Goal: Task Accomplishment & Management: Use online tool/utility

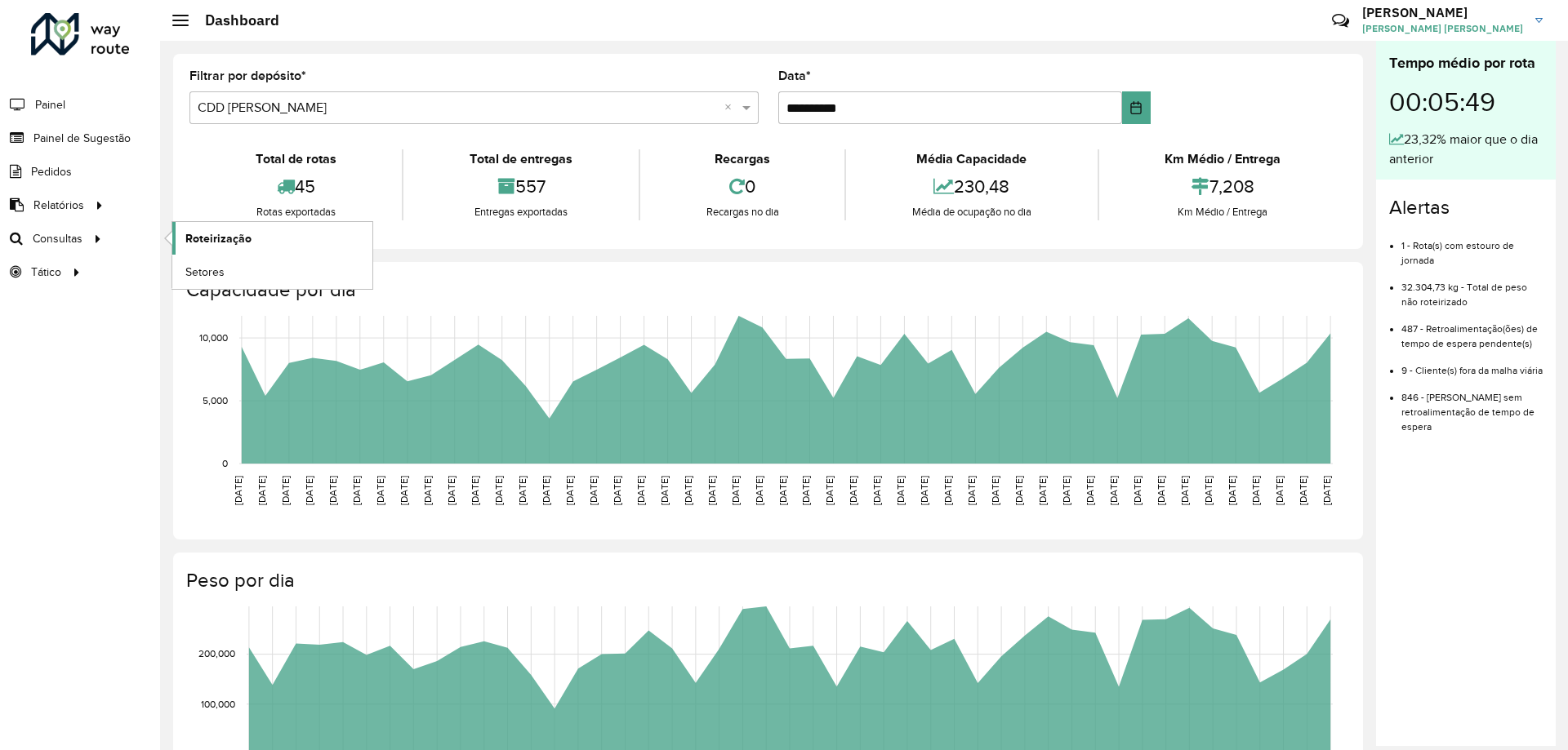
click at [220, 242] on span "Roteirização" at bounding box center [218, 238] width 66 height 17
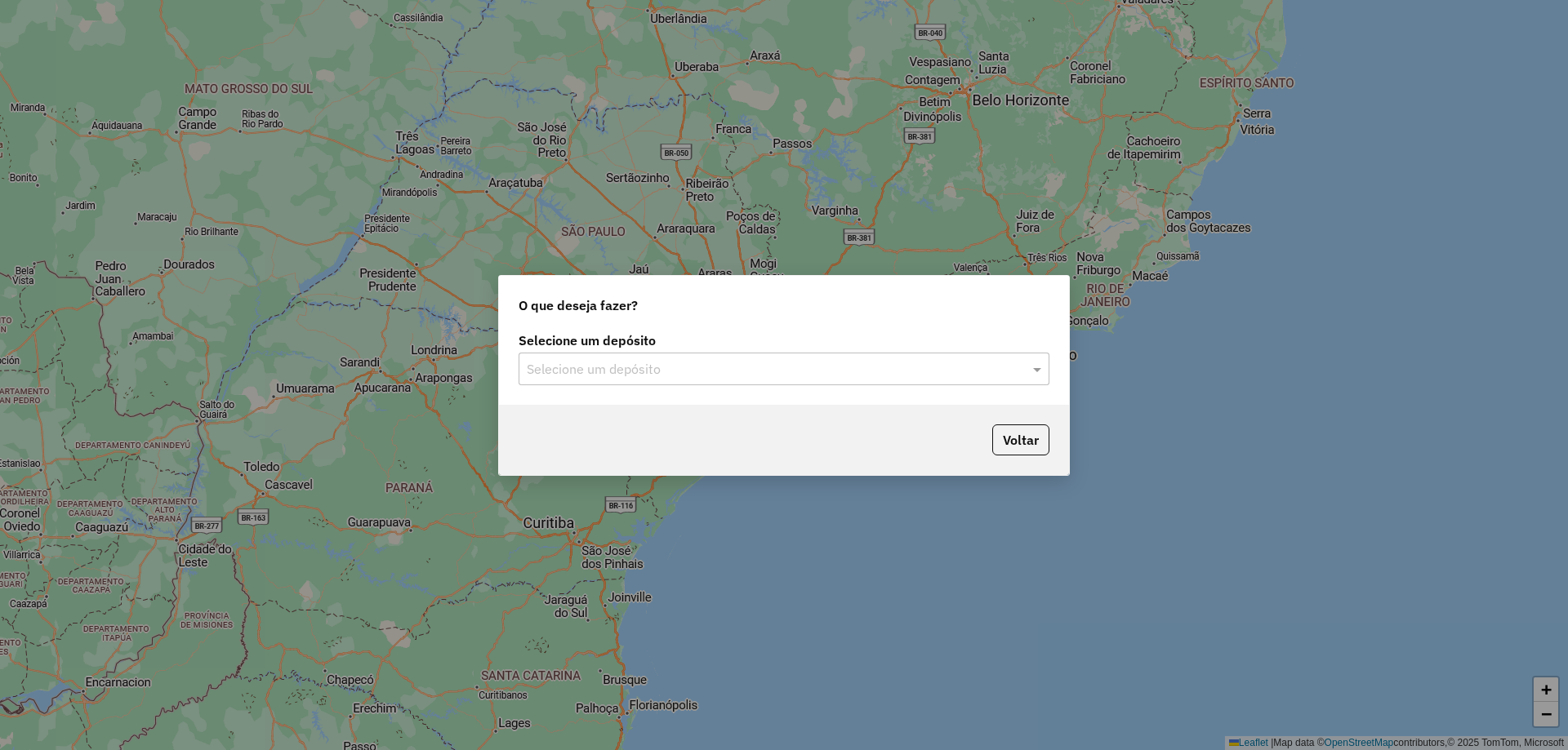
click at [595, 377] on input "text" at bounding box center [768, 370] width 482 height 20
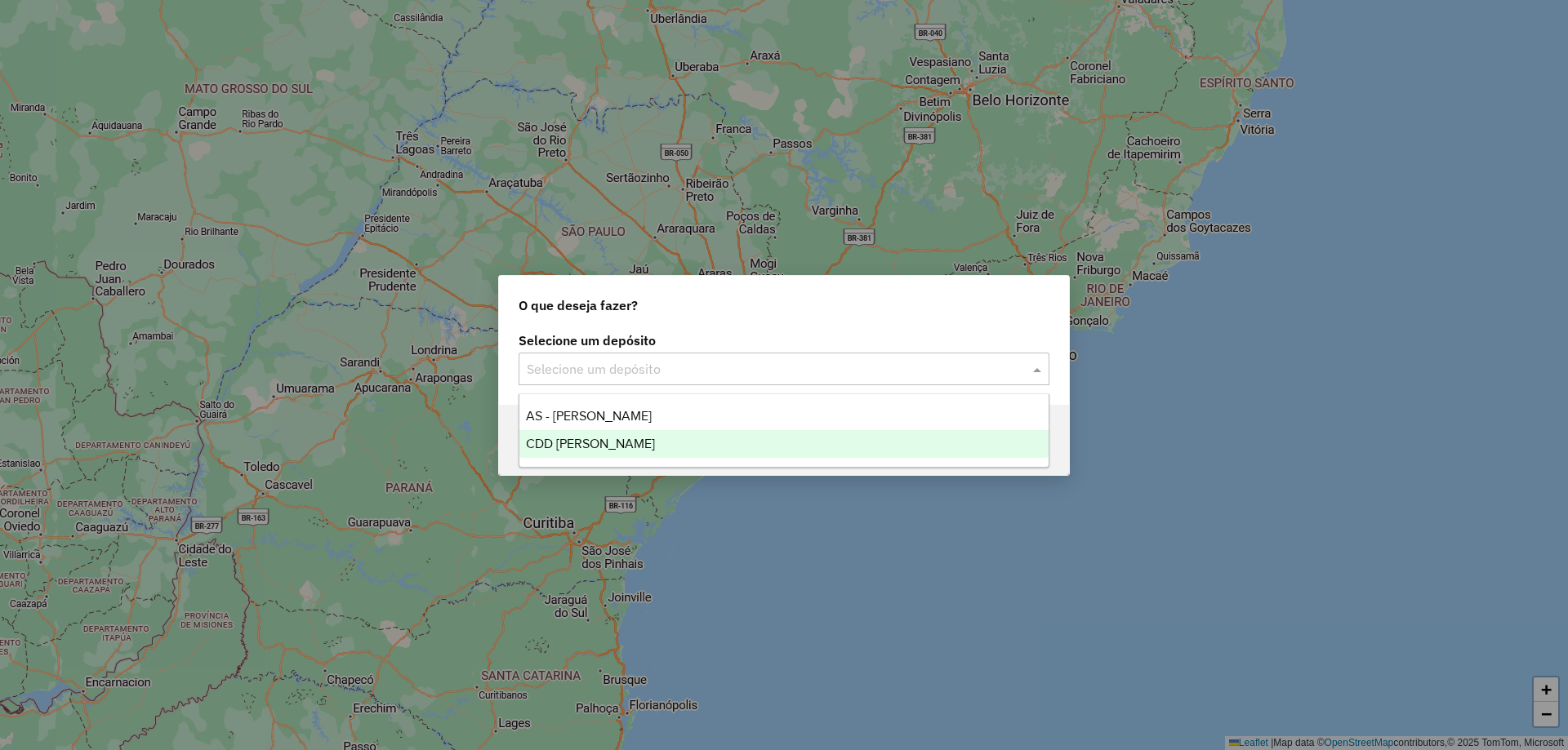
click at [581, 444] on span "CDD [PERSON_NAME]" at bounding box center [590, 443] width 129 height 14
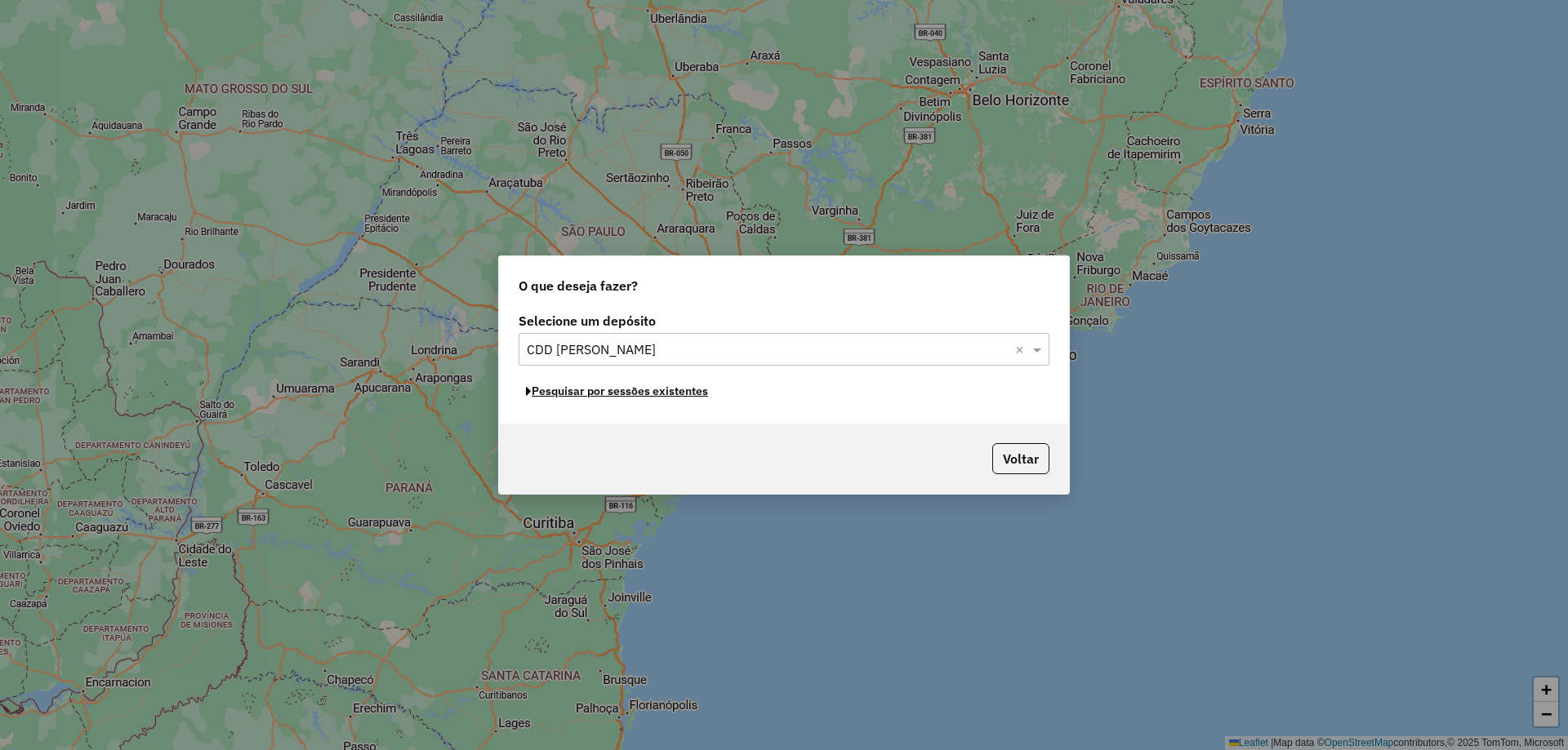
click at [599, 396] on button "Pesquisar por sessões existentes" at bounding box center [617, 392] width 196 height 25
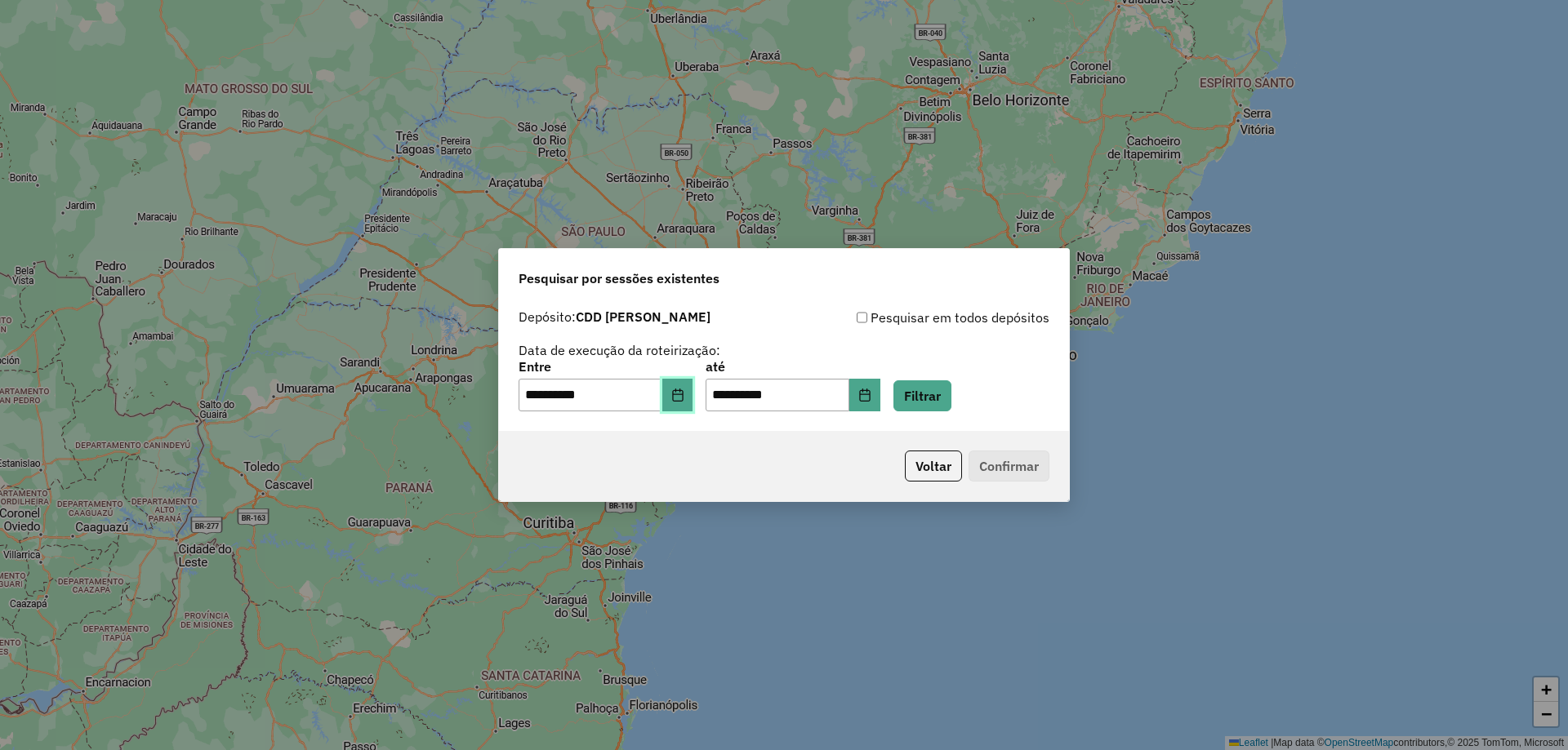
click at [685, 394] on icon "Choose Date" at bounding box center [678, 395] width 13 height 13
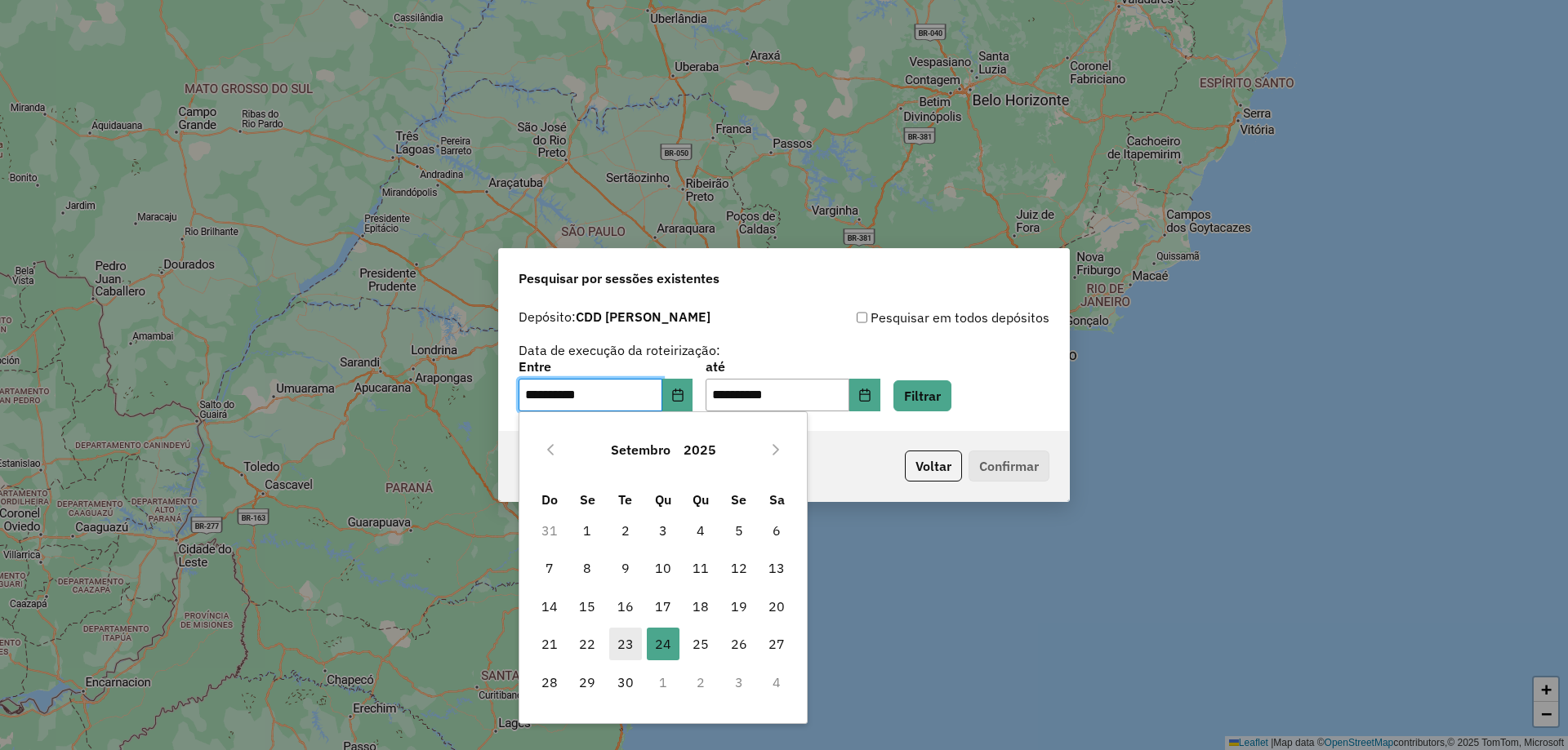
click at [620, 645] on span "23" at bounding box center [626, 645] width 33 height 33
type input "**********"
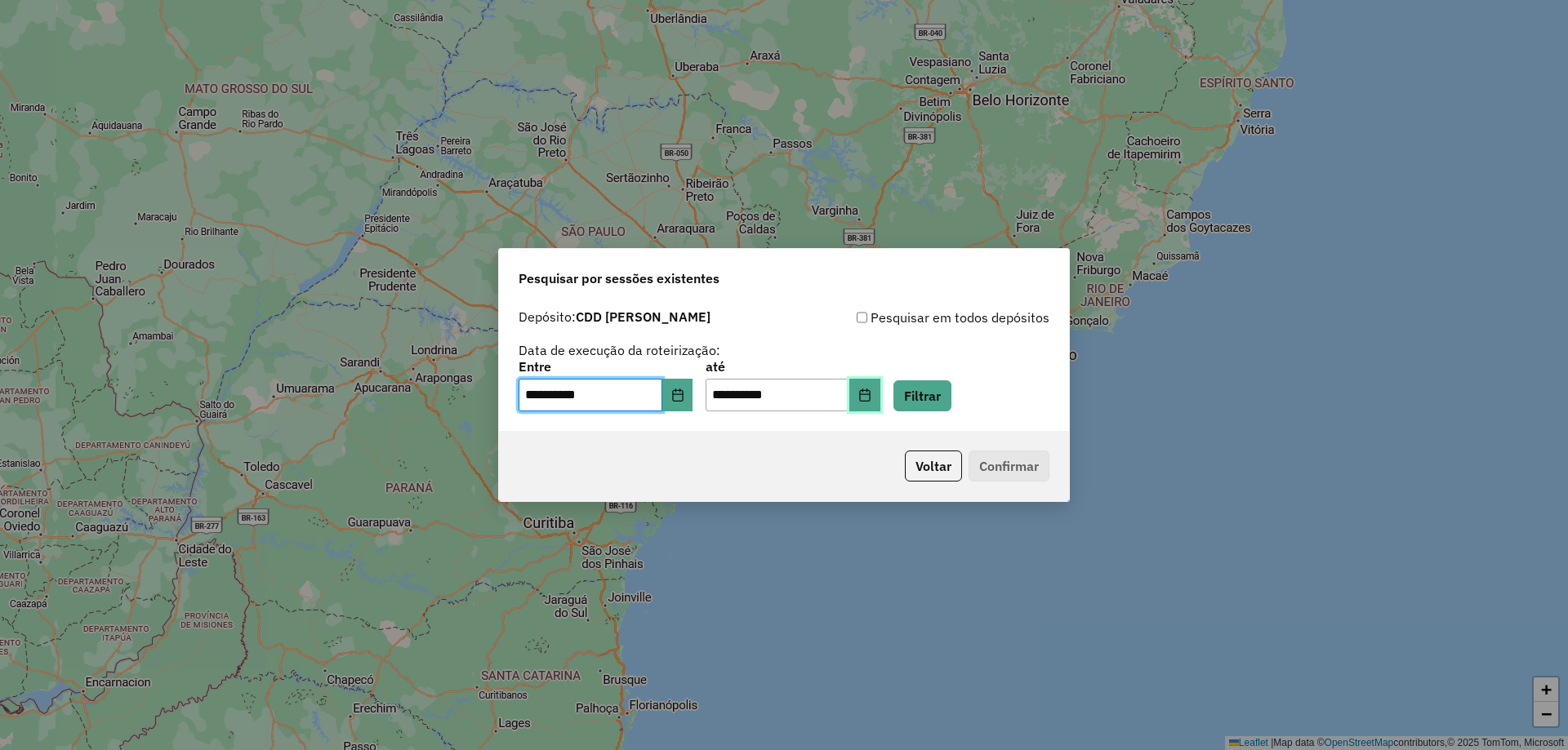
click at [880, 402] on button "Choose Date" at bounding box center [865, 395] width 31 height 33
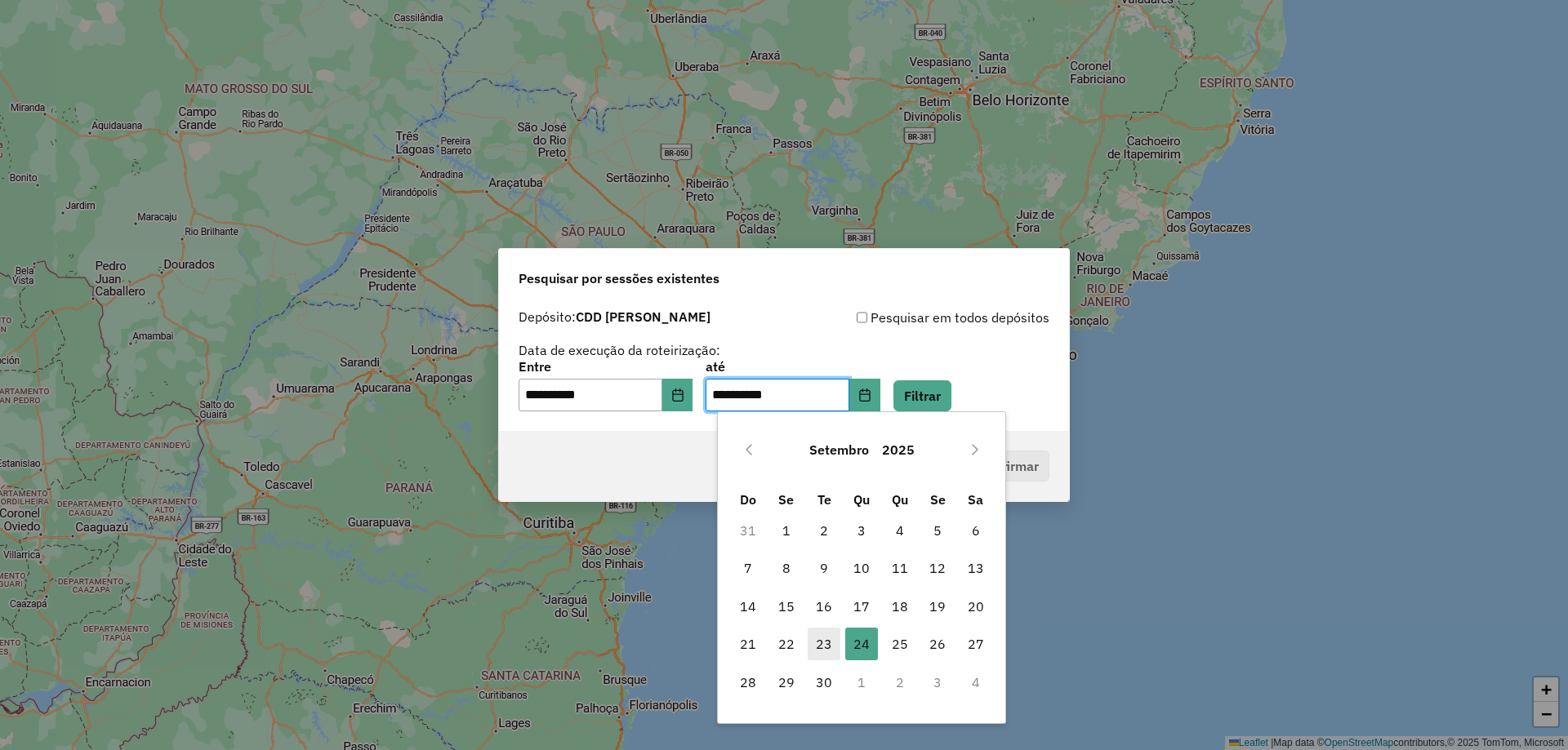
click at [823, 646] on span "23" at bounding box center [824, 645] width 33 height 33
type input "**********"
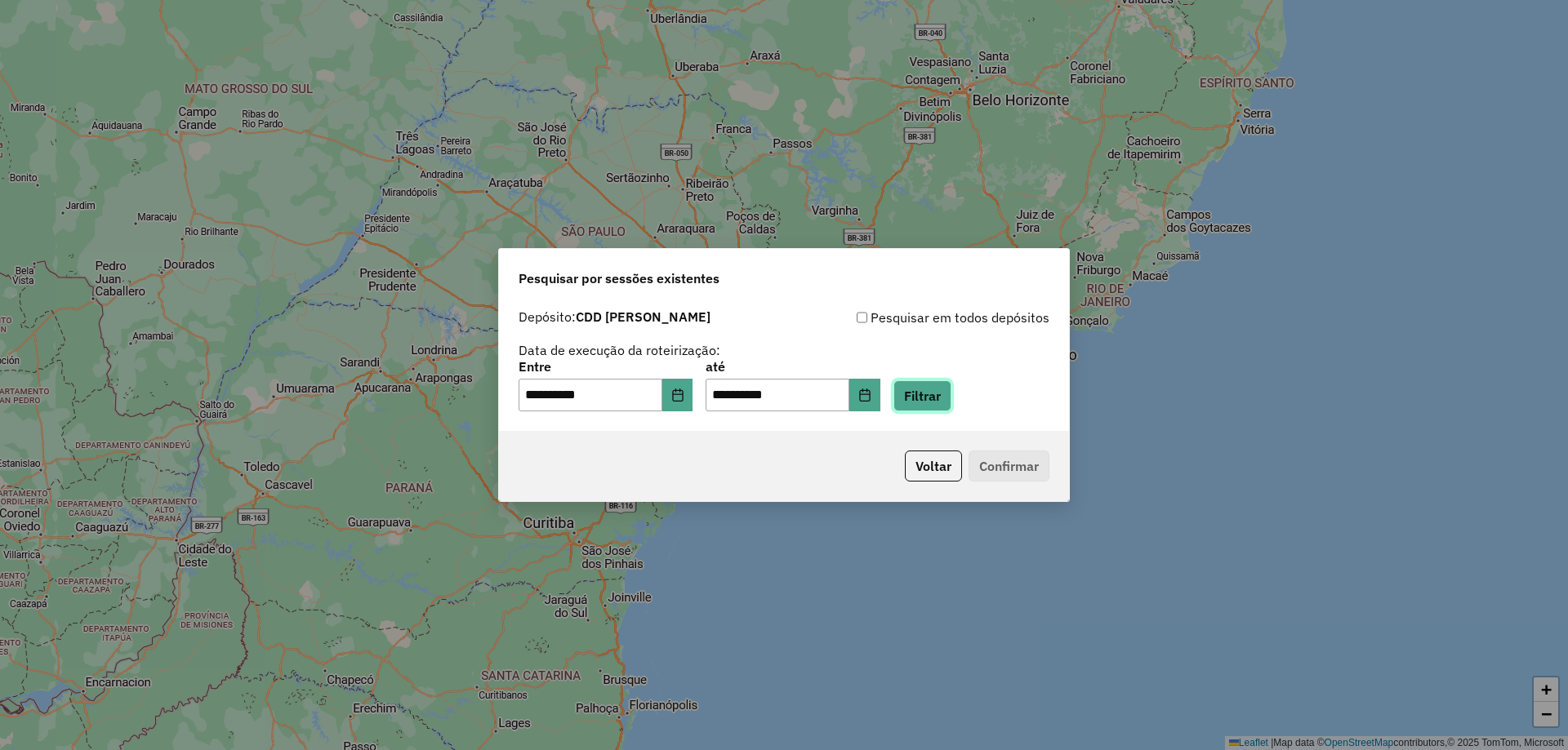
click at [951, 388] on button "Filtrar" at bounding box center [922, 395] width 58 height 31
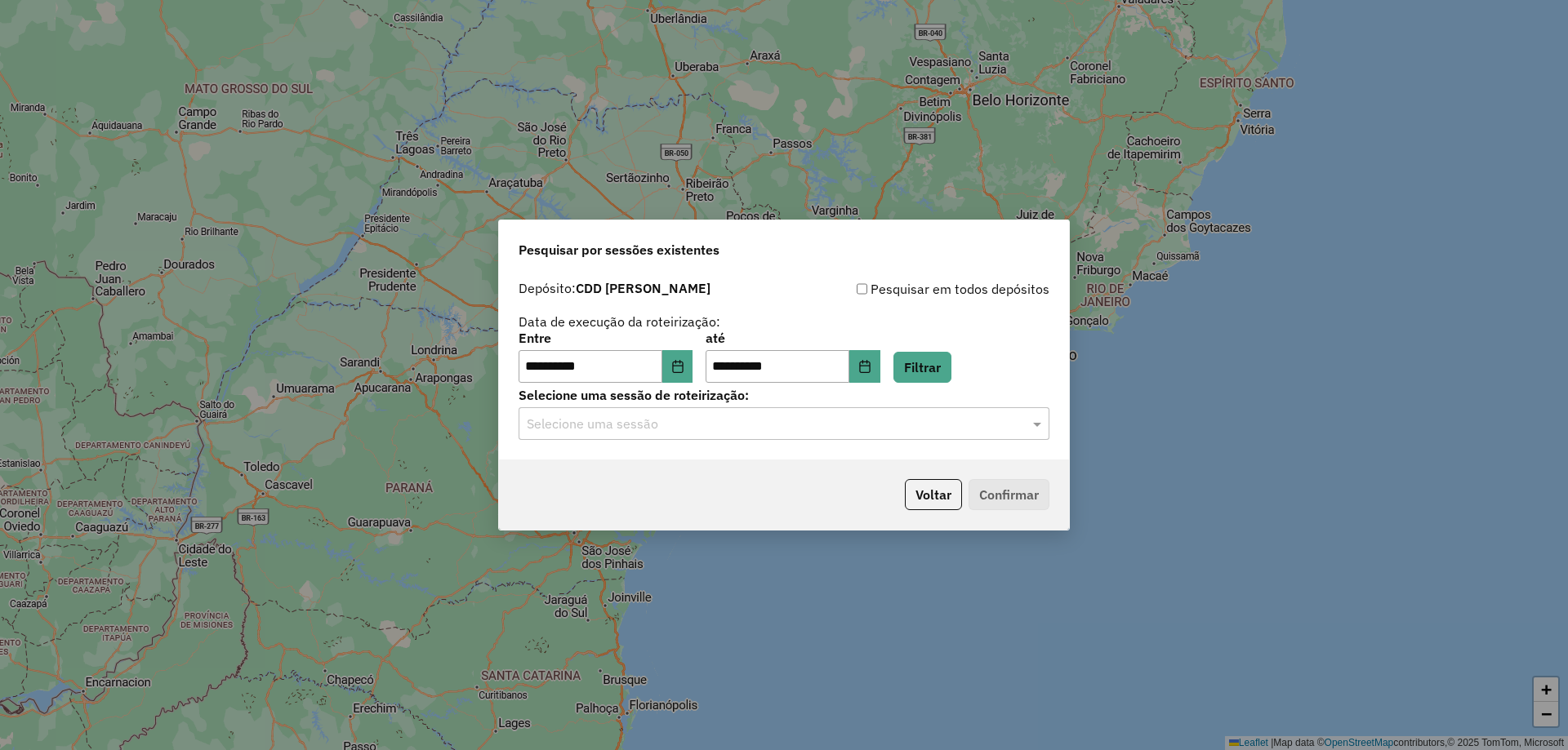
click at [840, 432] on input "text" at bounding box center [768, 425] width 482 height 20
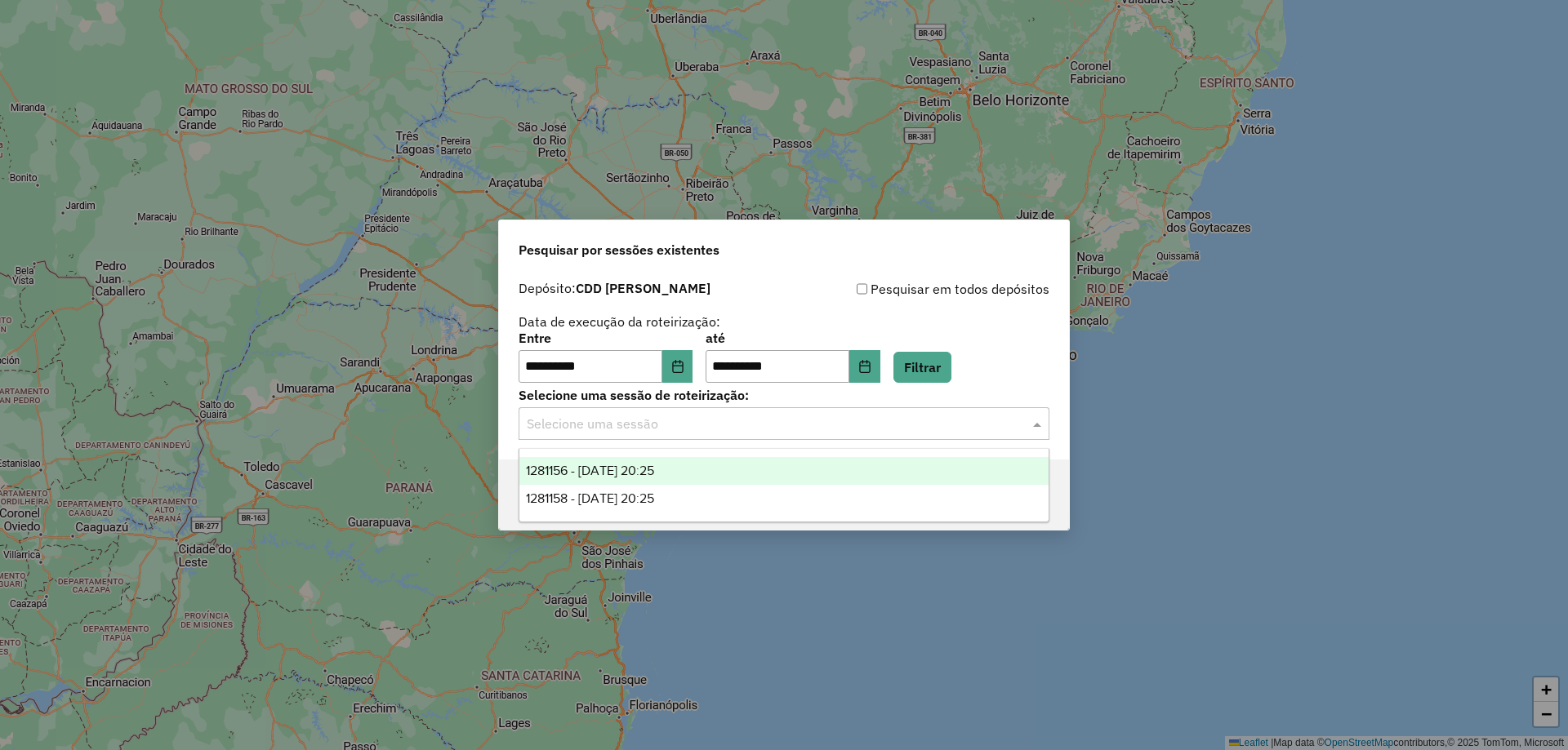
click at [701, 470] on div "1281156 - 23/09/2025 20:25" at bounding box center [784, 471] width 529 height 28
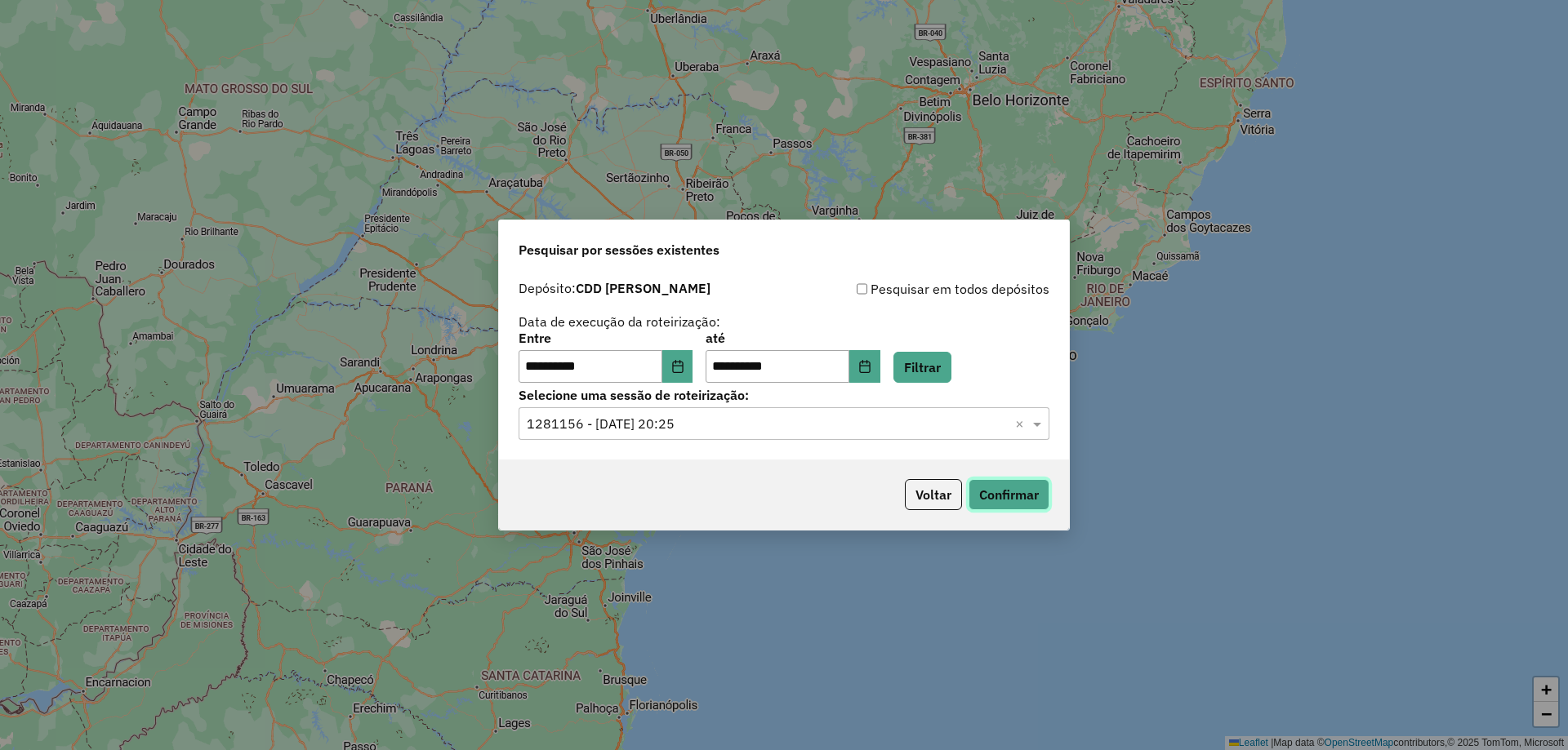
click at [1020, 487] on button "Confirmar" at bounding box center [1009, 495] width 81 height 31
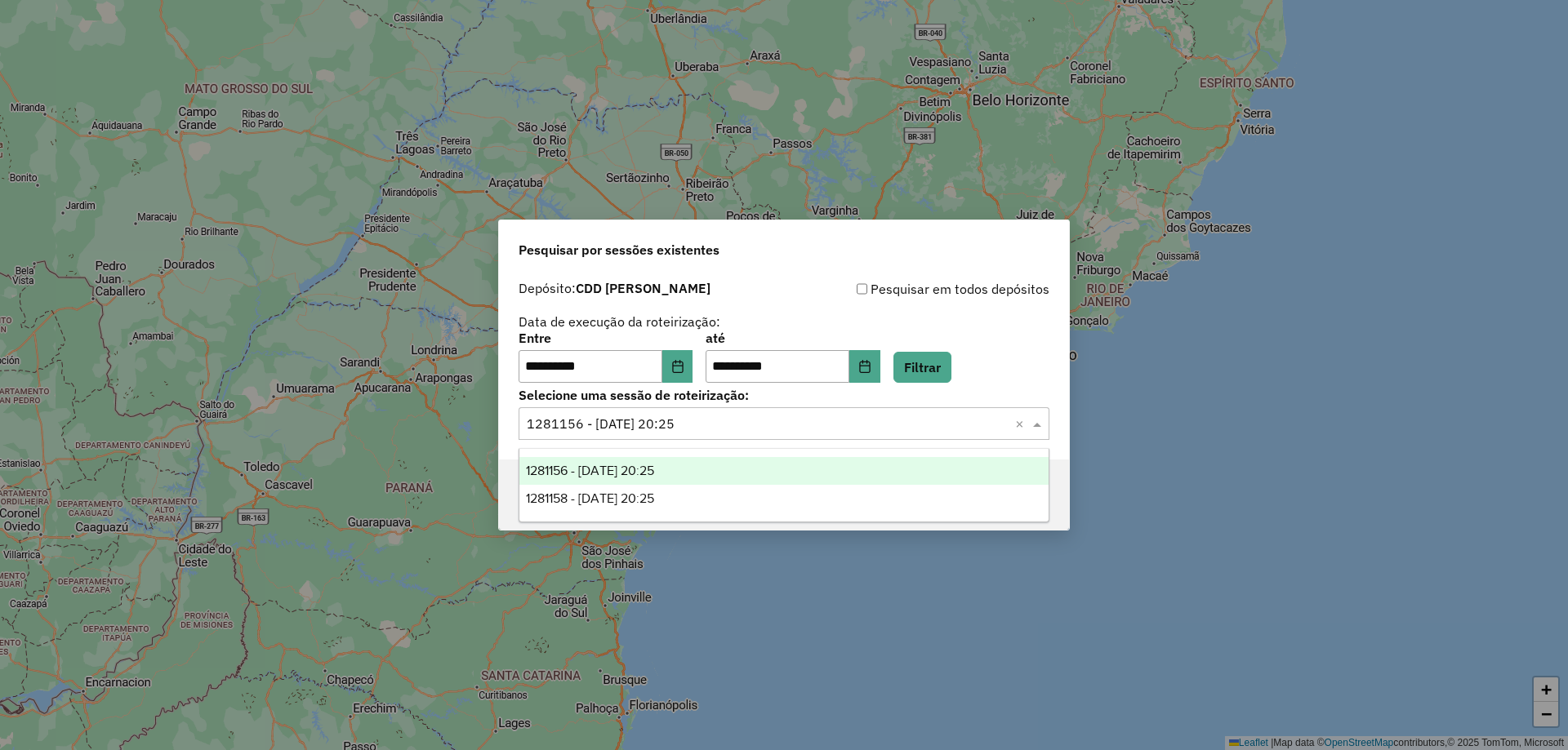
click at [630, 421] on input "text" at bounding box center [768, 425] width 482 height 20
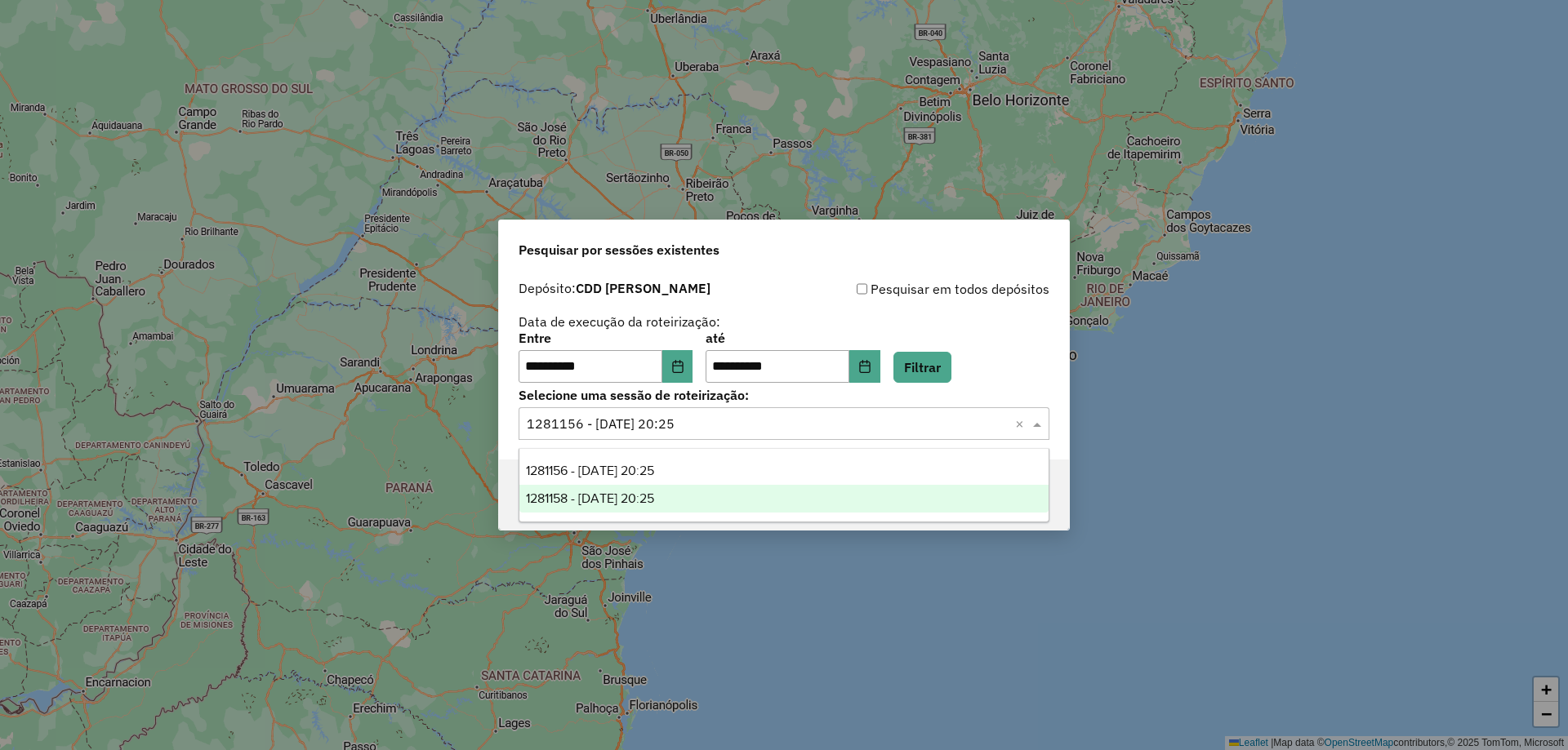
click at [622, 501] on span "1281158 - 23/09/2025 20:25" at bounding box center [589, 498] width 128 height 14
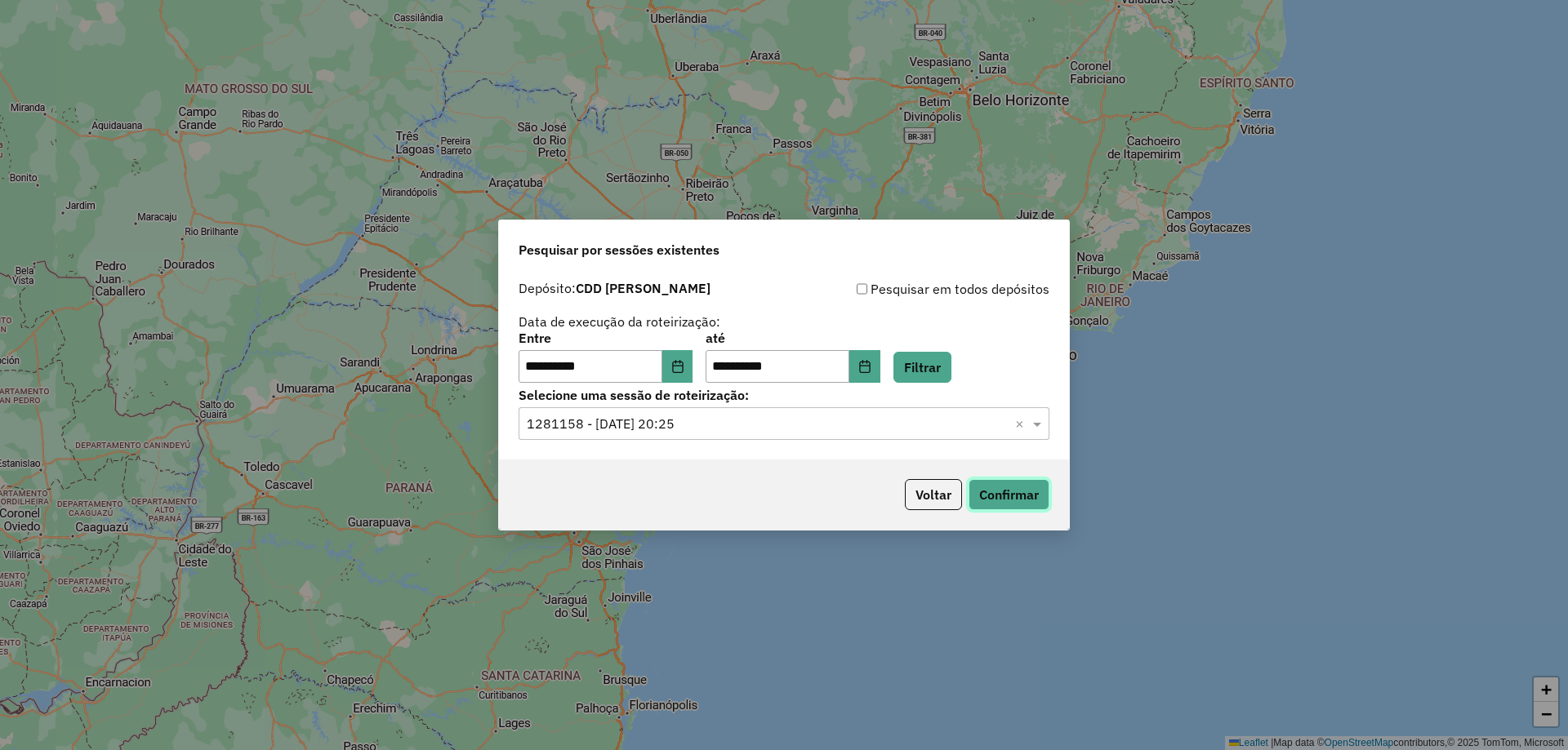
click at [1015, 491] on button "Confirmar" at bounding box center [1009, 495] width 81 height 31
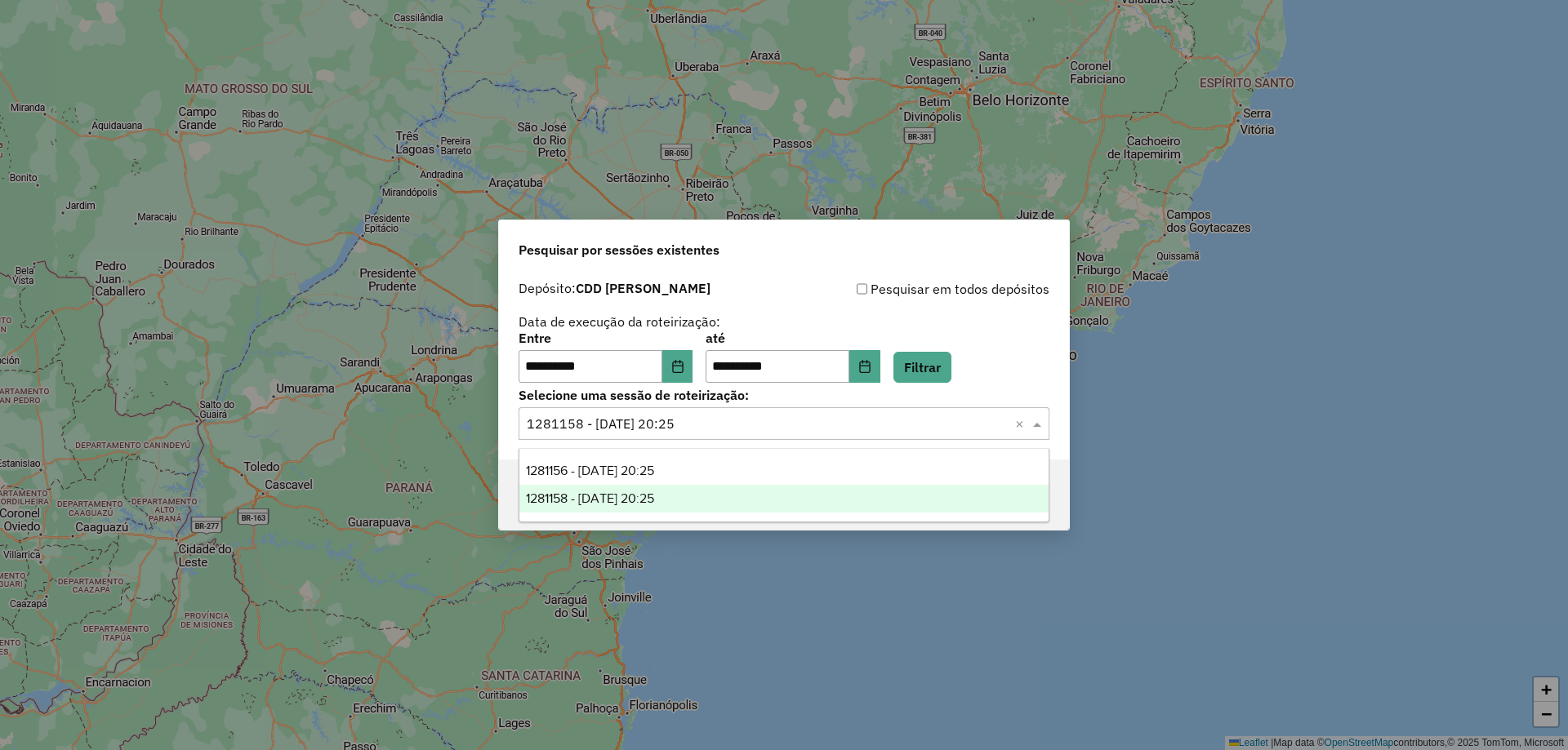
click at [762, 431] on input "text" at bounding box center [768, 425] width 482 height 20
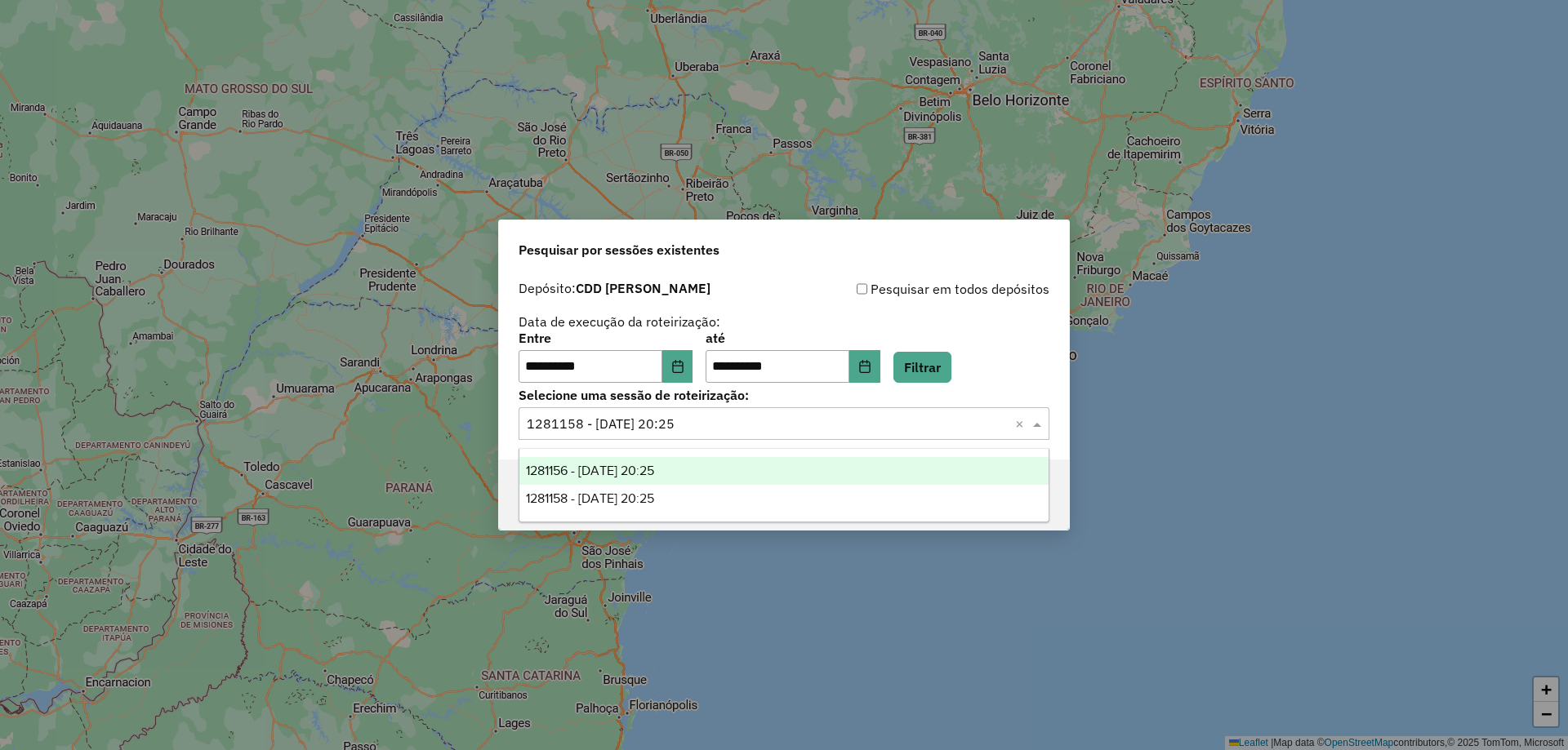
click at [730, 471] on div "1281156 - 23/09/2025 20:25" at bounding box center [784, 471] width 529 height 28
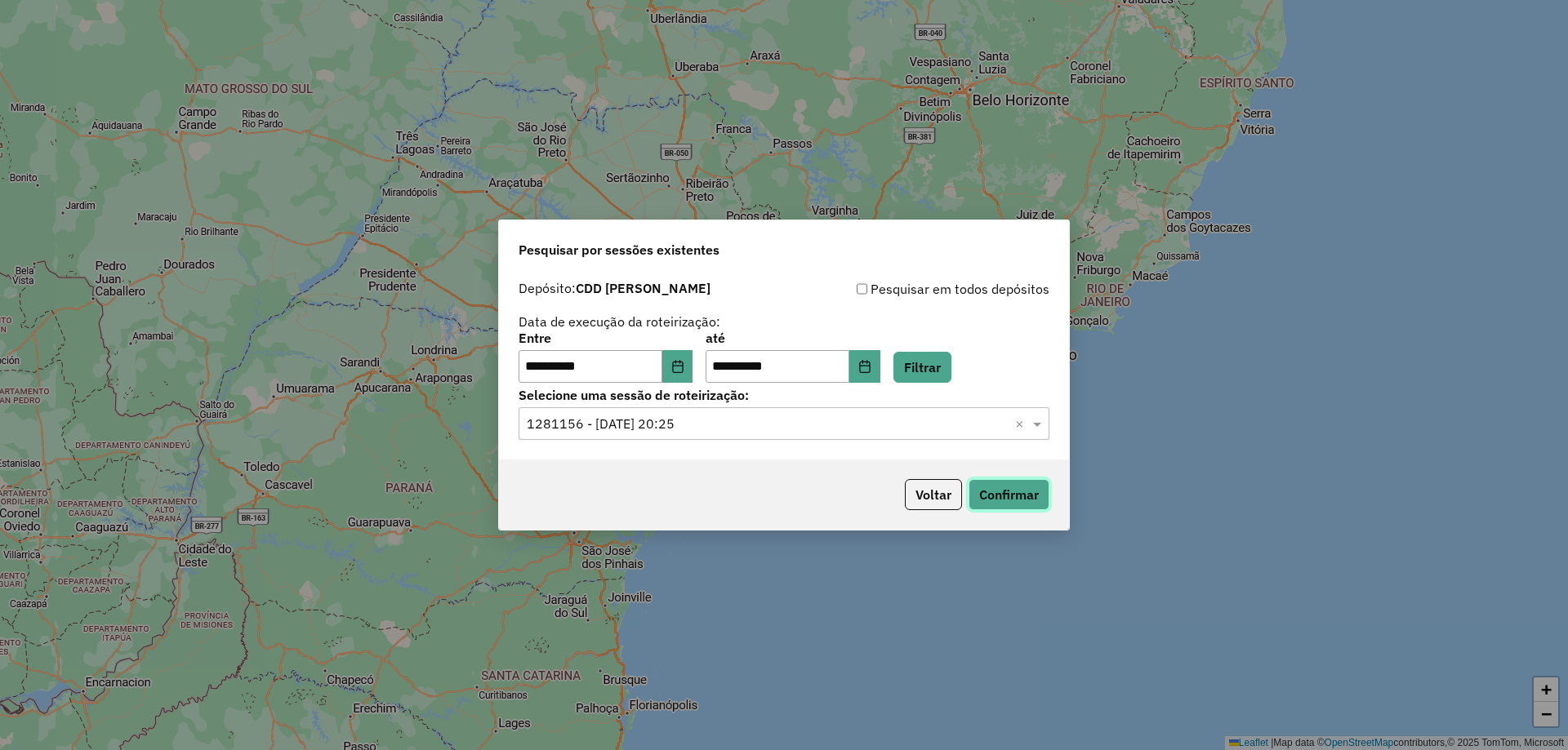
click at [1037, 493] on button "Confirmar" at bounding box center [1009, 495] width 81 height 31
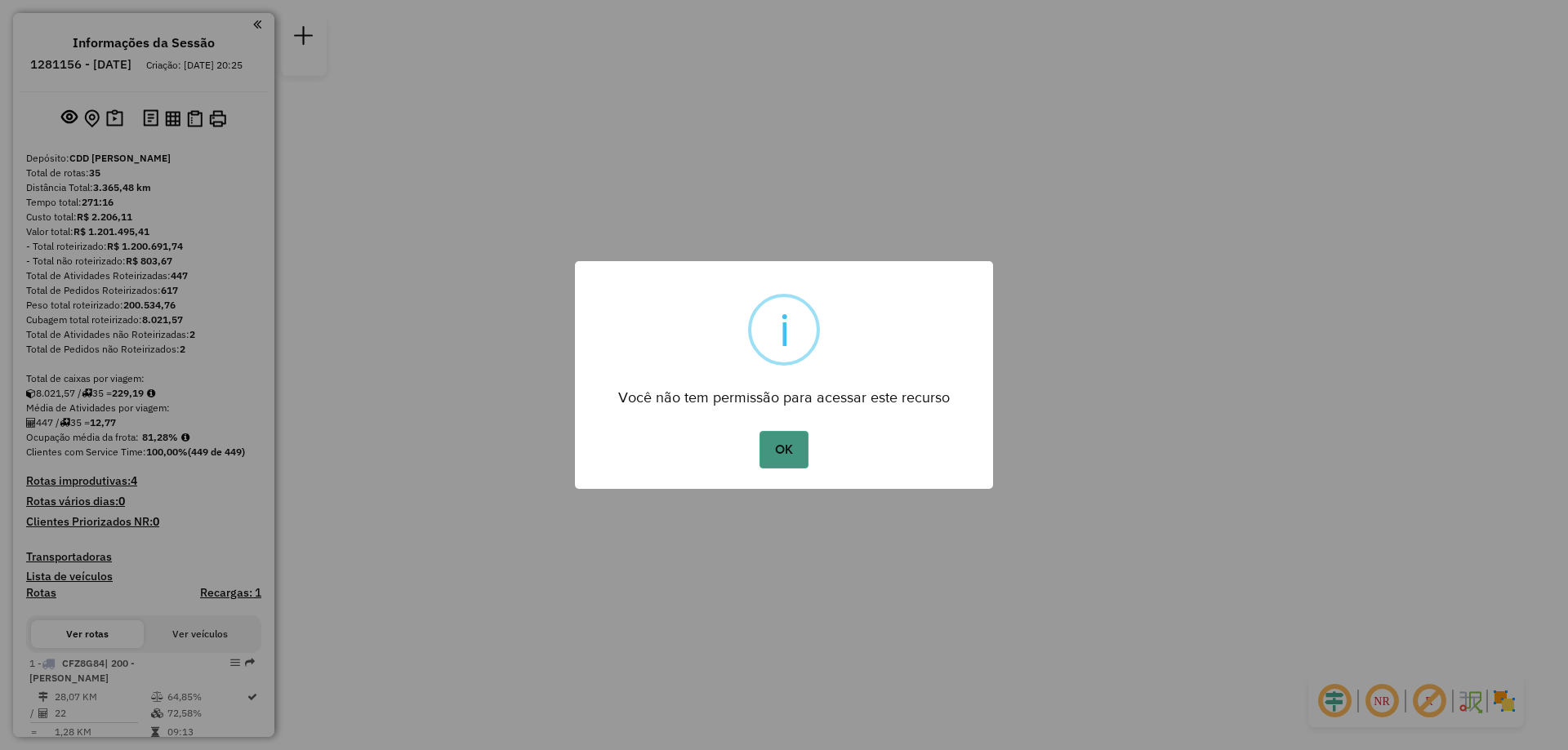
click at [794, 431] on button "OK" at bounding box center [783, 449] width 48 height 37
click at [792, 455] on button "OK" at bounding box center [783, 449] width 48 height 37
click at [789, 447] on button "OK" at bounding box center [783, 449] width 48 height 37
